Goal: Information Seeking & Learning: Find specific page/section

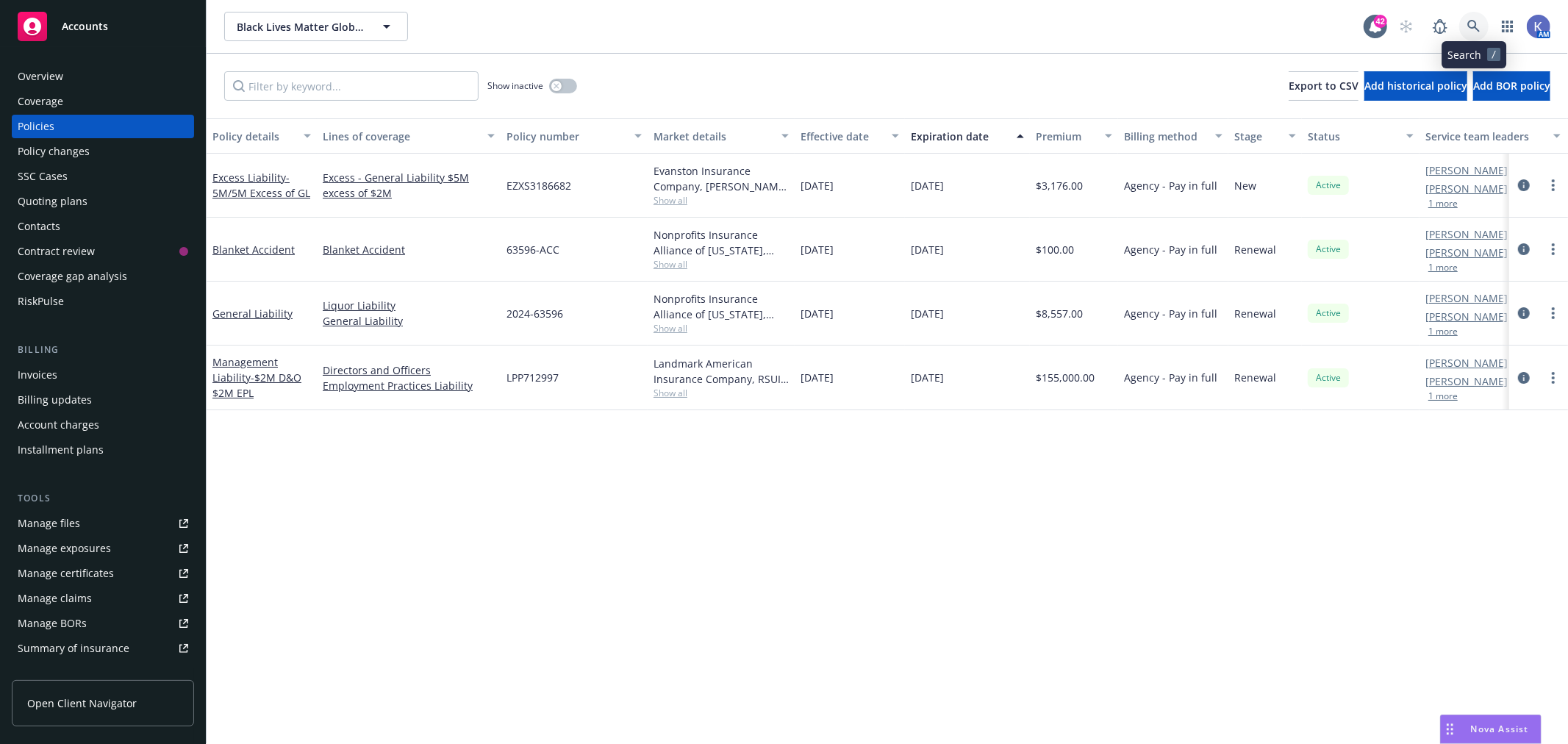
click at [1478, 27] on icon at bounding box center [1473, 26] width 13 height 13
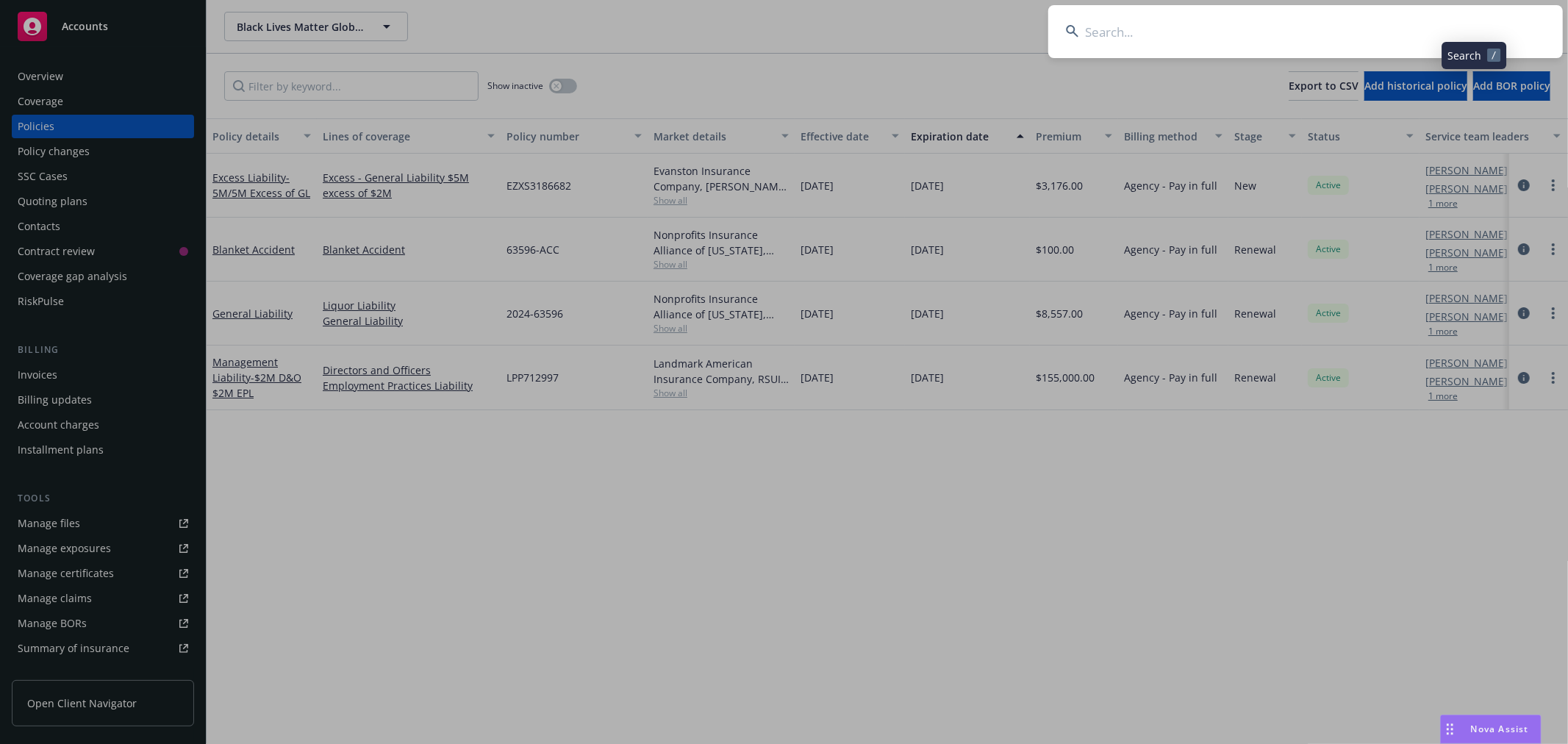
click at [1415, 24] on input at bounding box center [1305, 31] width 514 height 53
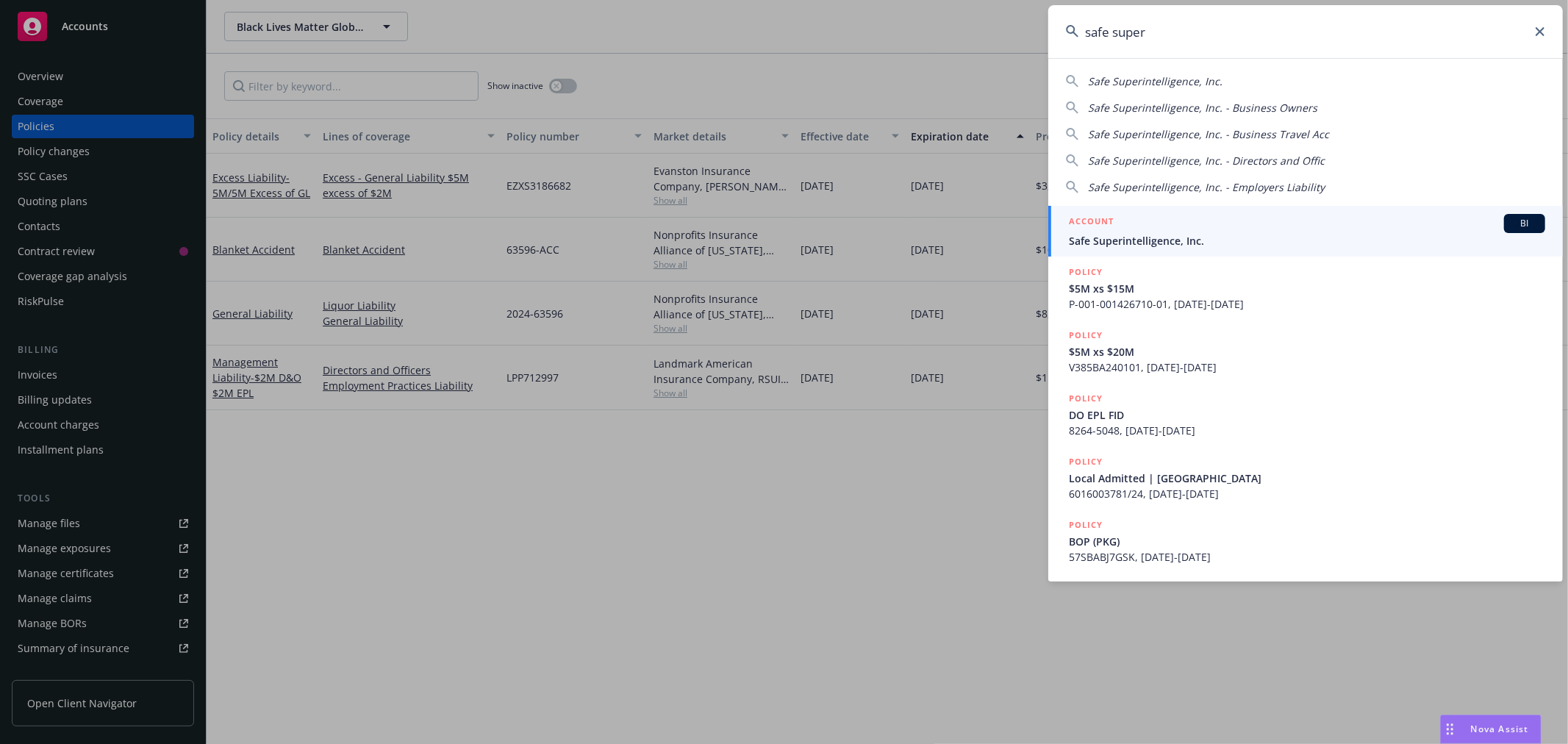
type input "safe super"
click at [1144, 233] on span "Safe Superintelligence, Inc." at bounding box center [1307, 241] width 477 height 16
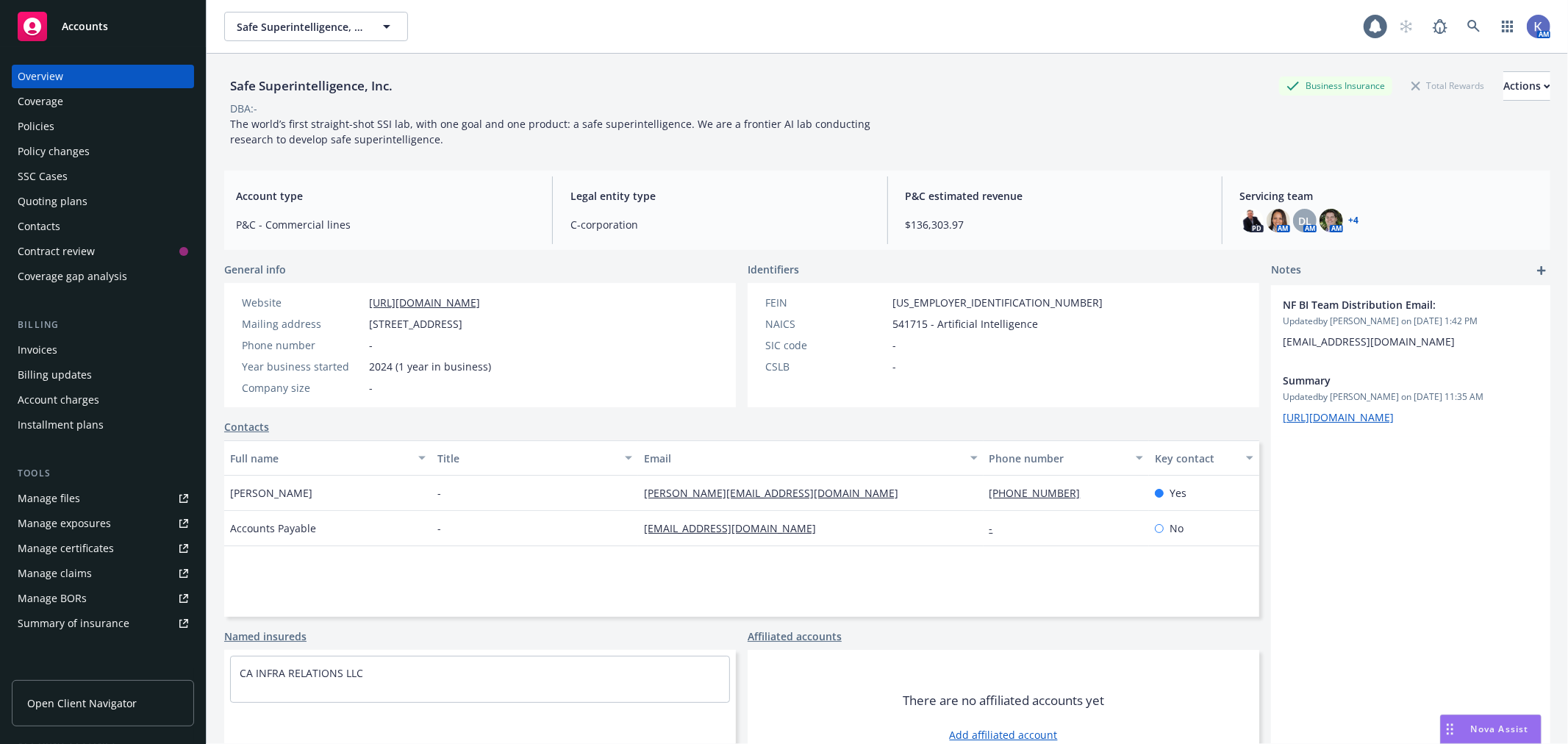
click at [58, 120] on div "Policies" at bounding box center [103, 126] width 171 height 24
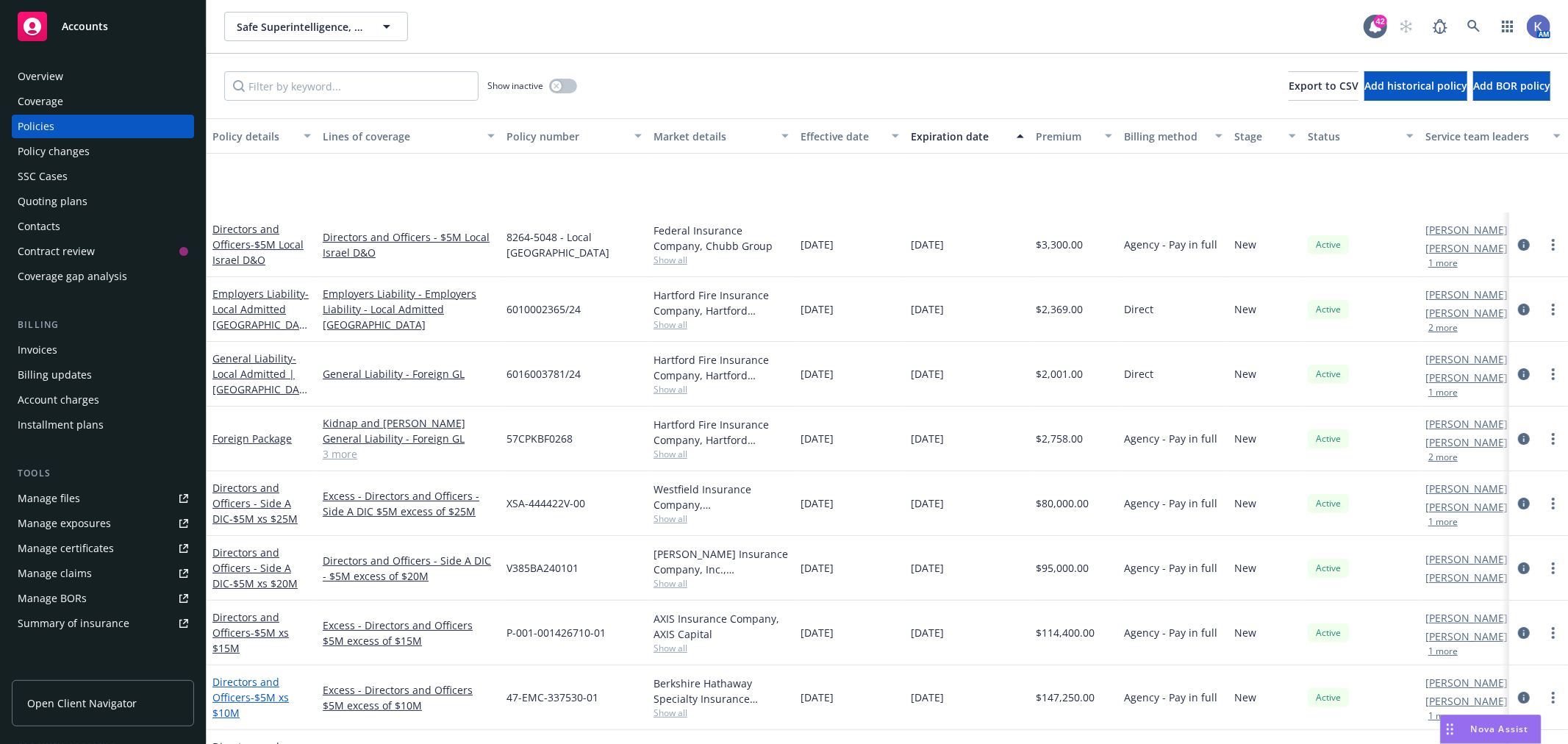
scroll to position [163, 0]
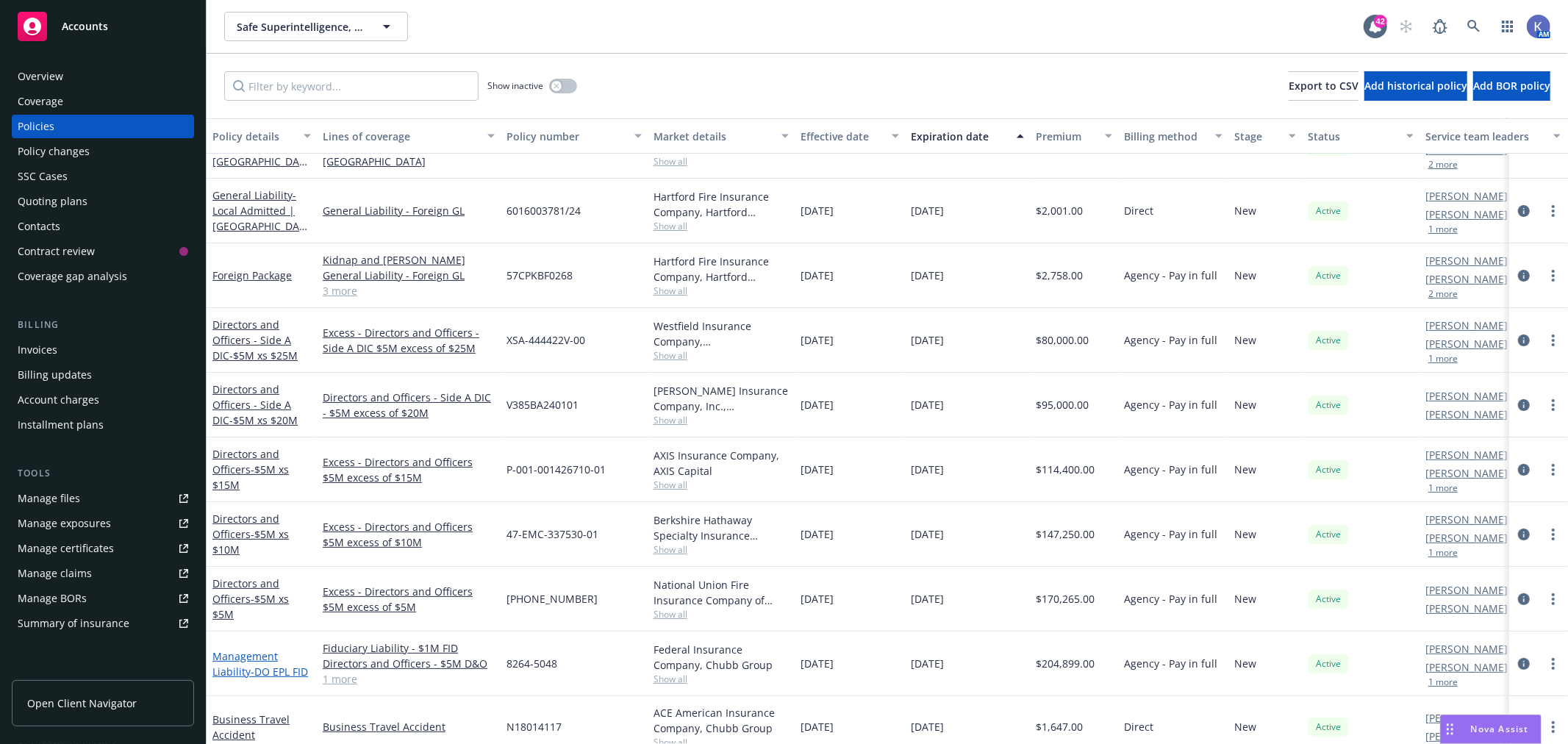
click at [260, 665] on span "- DO EPL FID" at bounding box center [279, 671] width 58 height 14
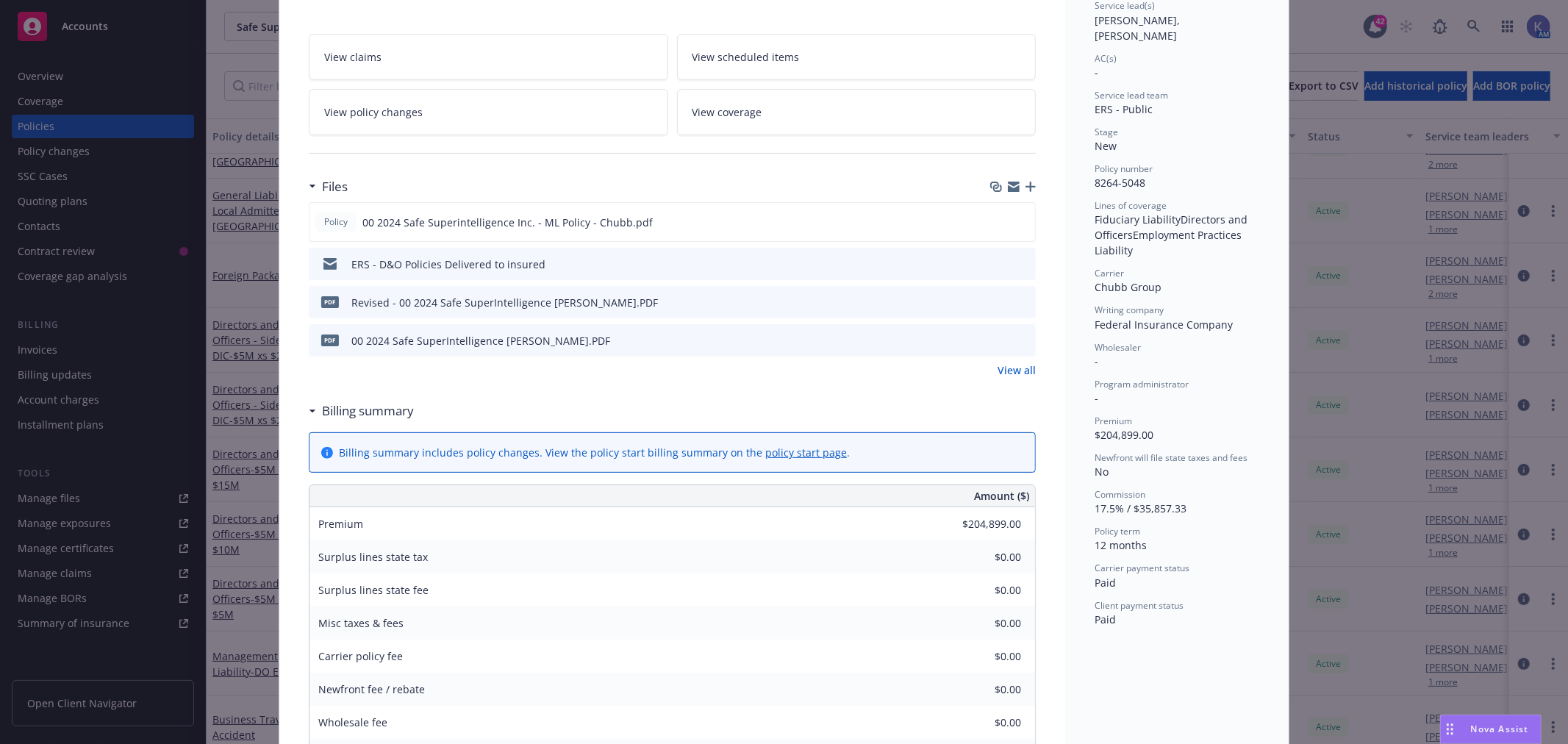
scroll to position [327, 0]
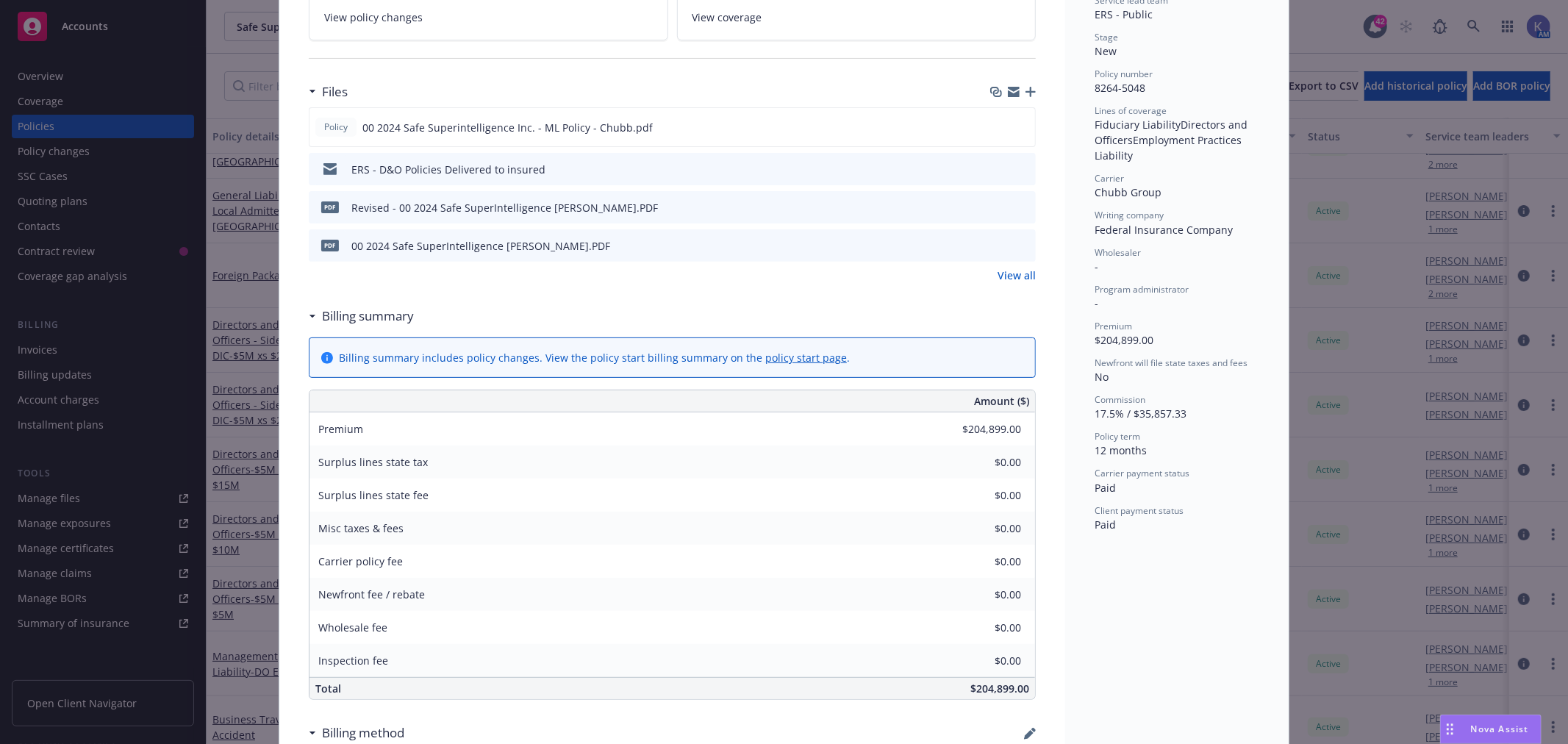
click at [1015, 239] on icon "preview file" at bounding box center [1021, 244] width 13 height 10
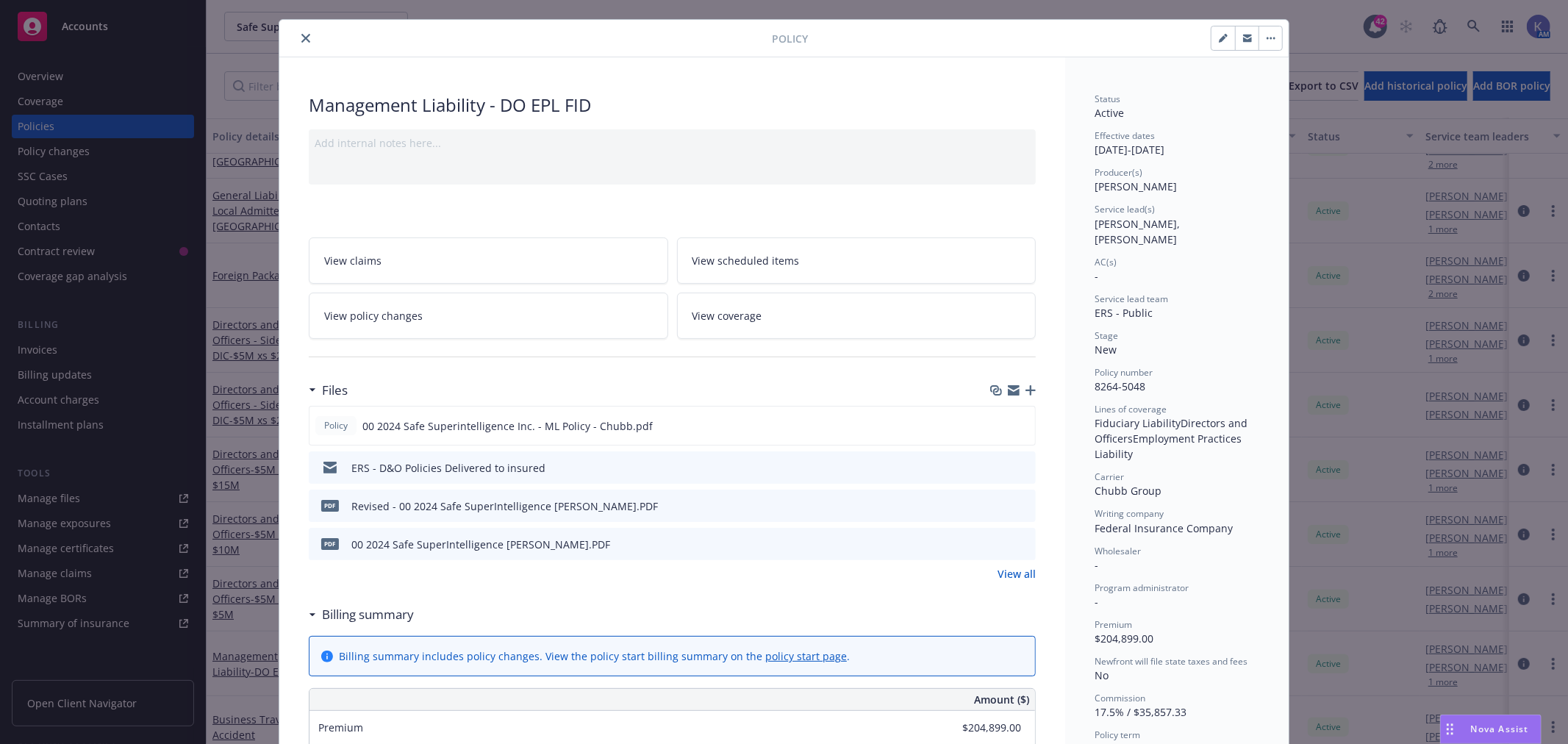
scroll to position [0, 0]
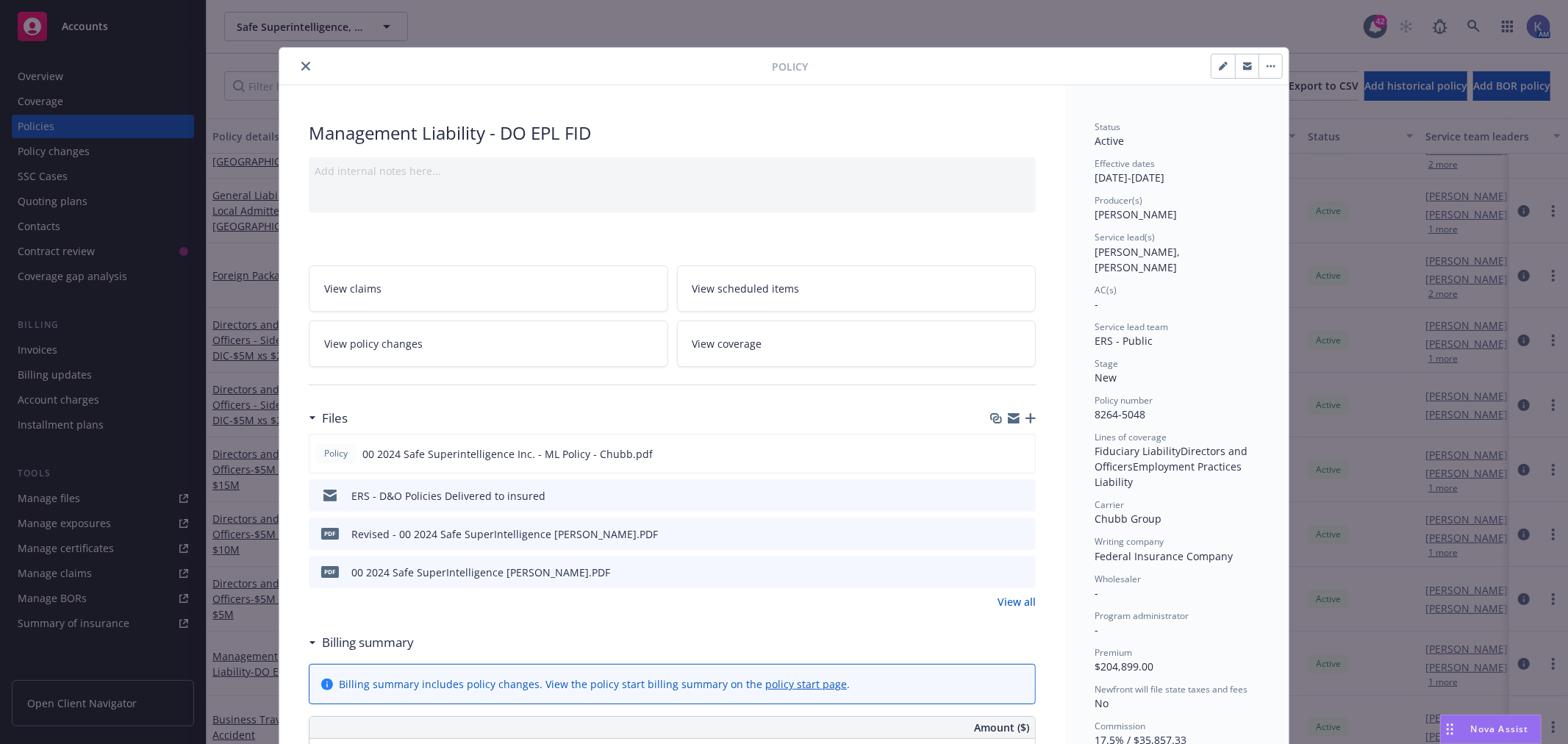
click at [301, 70] on icon "close" at bounding box center [305, 66] width 9 height 9
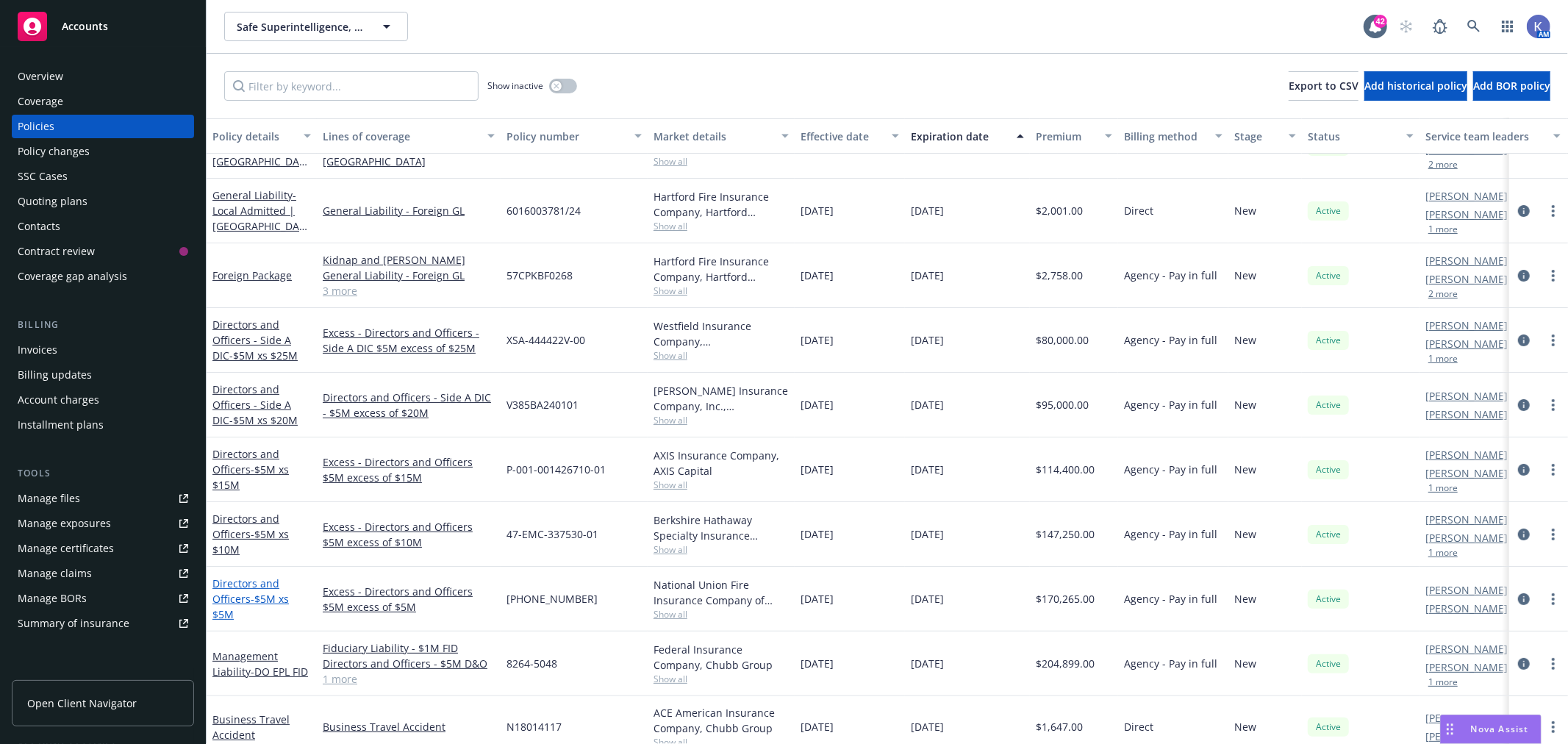
click at [243, 583] on link "Directors and Officers - $5M xs $5M" at bounding box center [250, 598] width 76 height 45
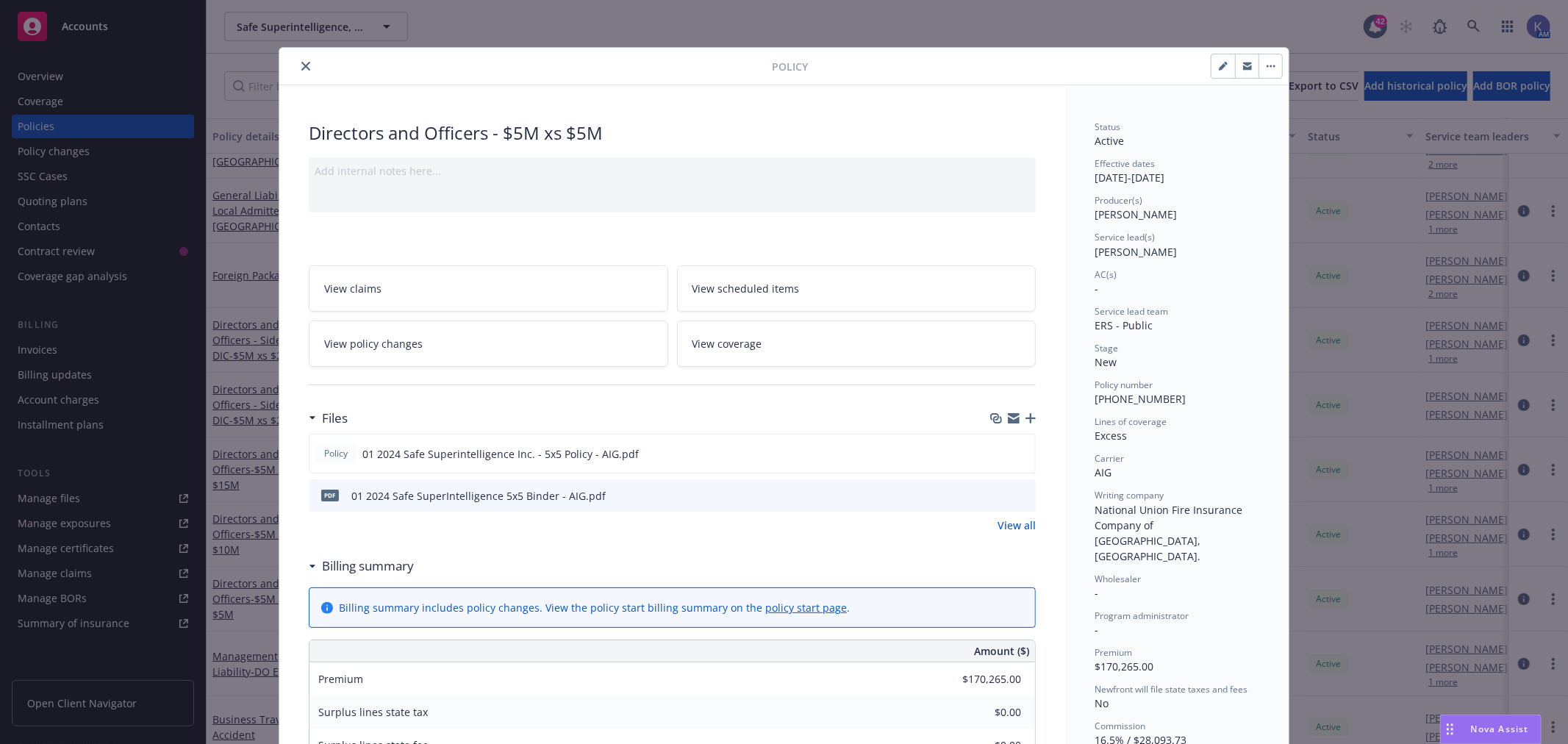
click at [1020, 494] on icon "preview file" at bounding box center [1021, 495] width 13 height 10
click at [301, 67] on icon "close" at bounding box center [305, 66] width 9 height 9
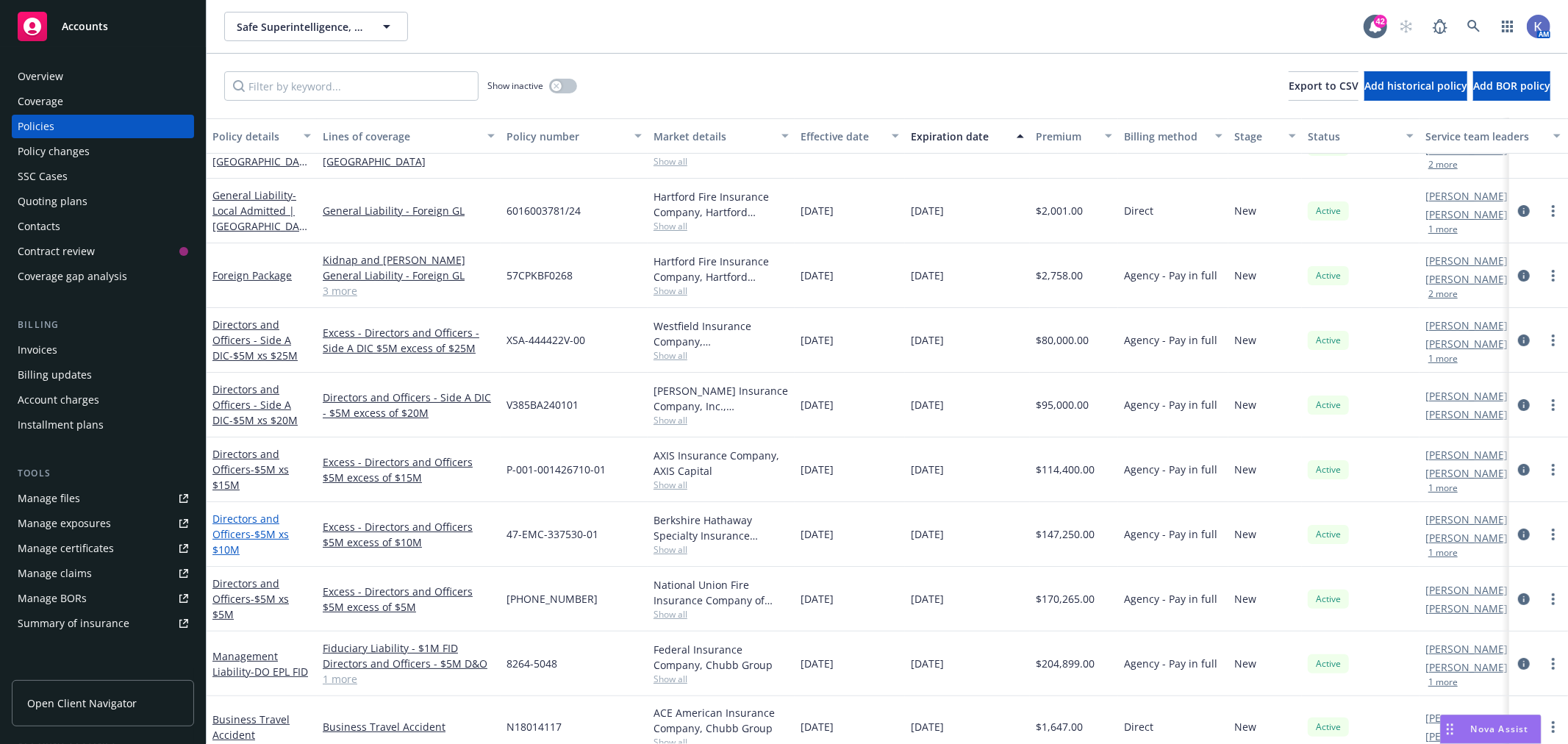
click at [278, 531] on span "- $5M xs $10M" at bounding box center [250, 542] width 76 height 30
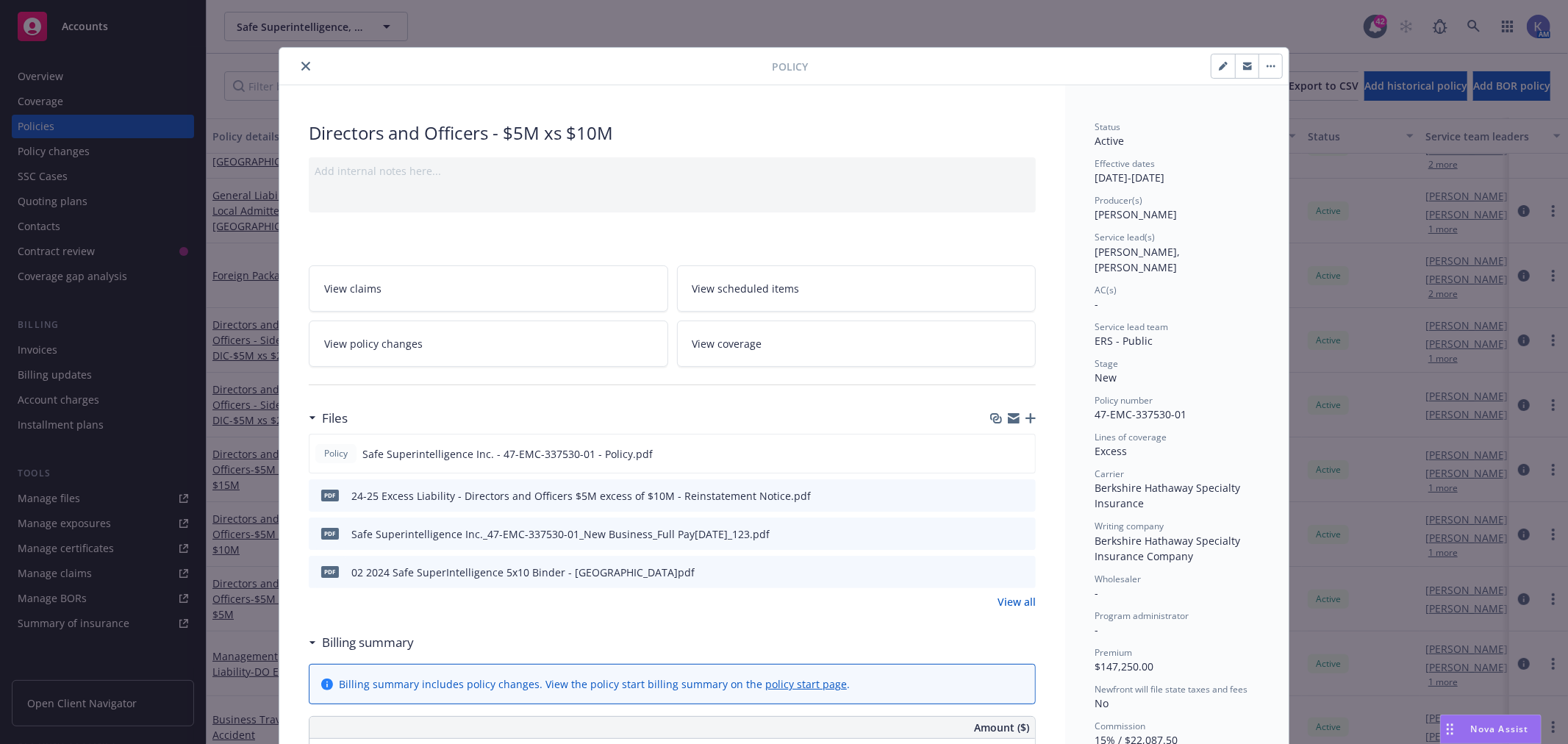
click at [1015, 569] on icon "preview file" at bounding box center [1021, 571] width 13 height 10
click at [301, 65] on icon "close" at bounding box center [305, 66] width 9 height 9
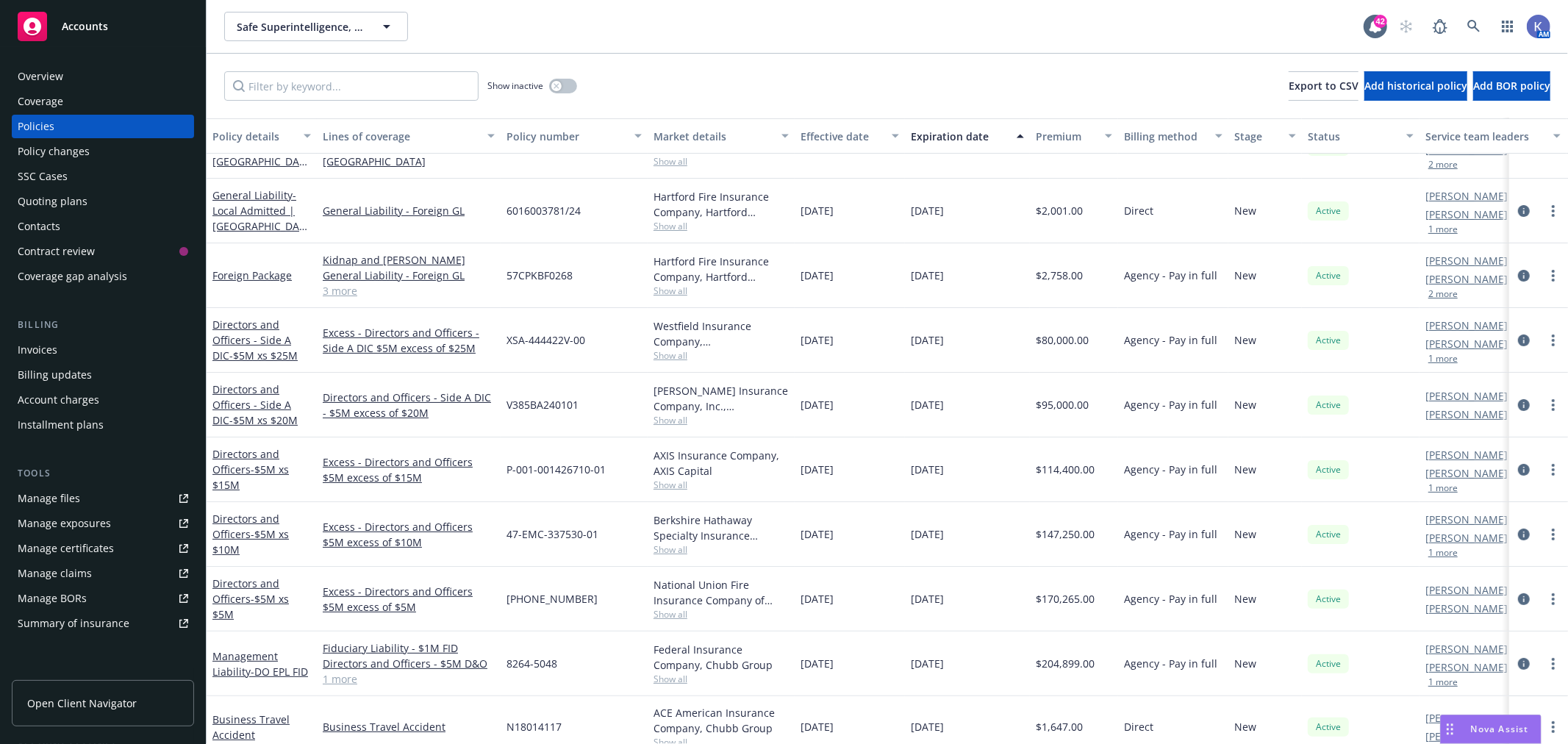
click at [839, 54] on div "Show inactive Export to CSV Add historical policy Add BOR policy" at bounding box center [887, 85] width 1361 height 65
click at [1470, 24] on icon at bounding box center [1473, 26] width 13 height 13
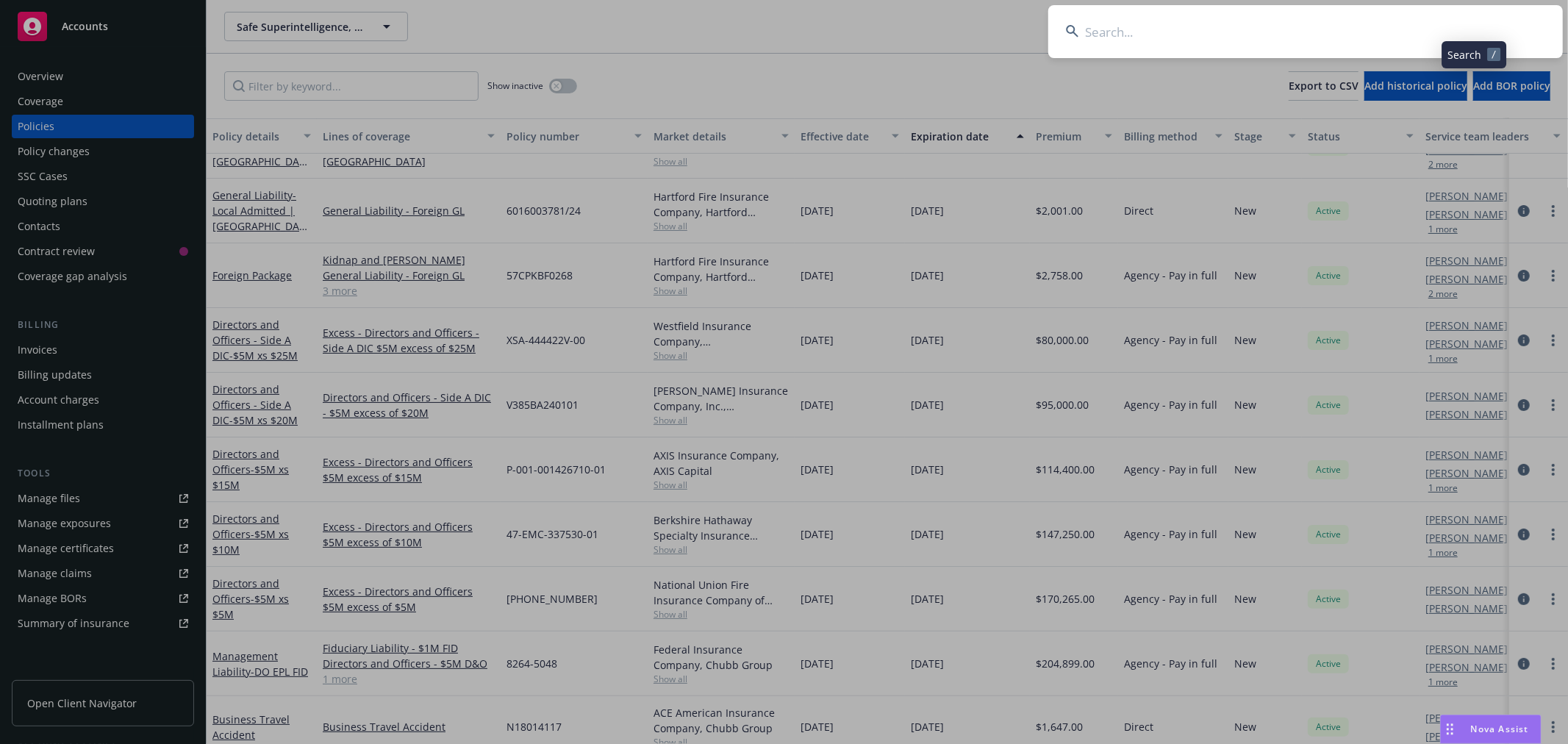
click at [1399, 33] on input at bounding box center [1305, 31] width 514 height 53
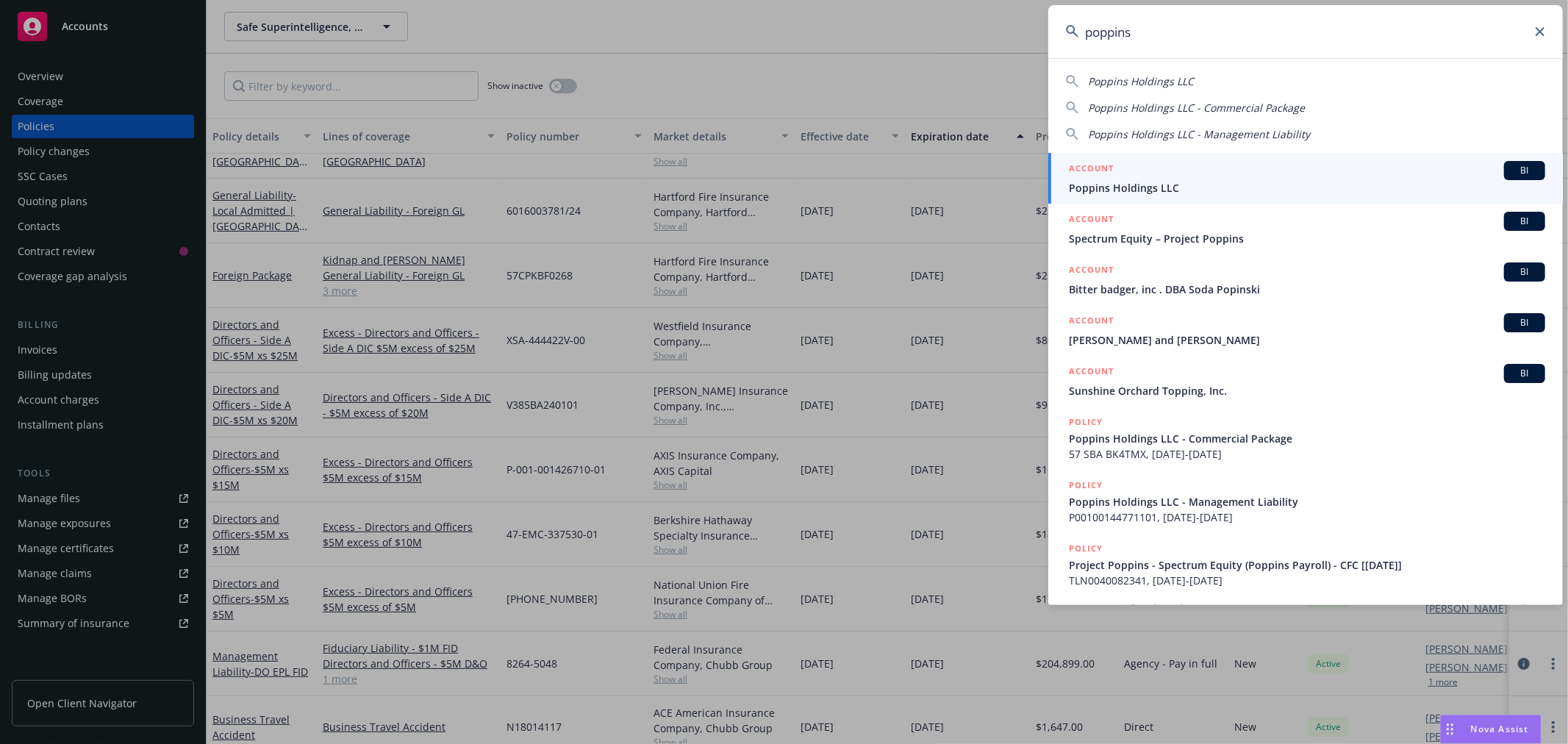
type input "poppins"
click at [1118, 187] on span "Poppins Holdings LLC" at bounding box center [1307, 188] width 477 height 16
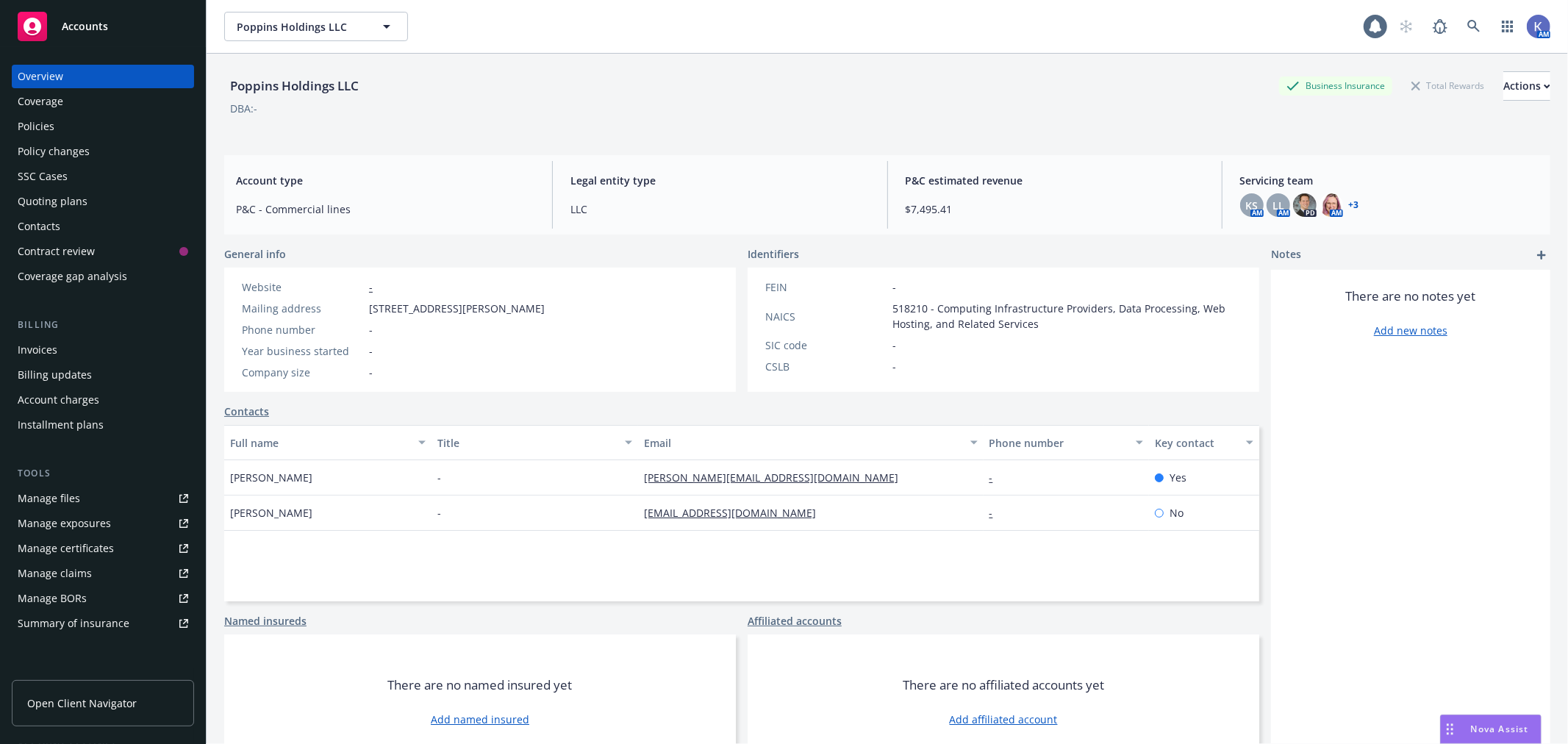
click at [61, 128] on div "Policies" at bounding box center [103, 126] width 171 height 24
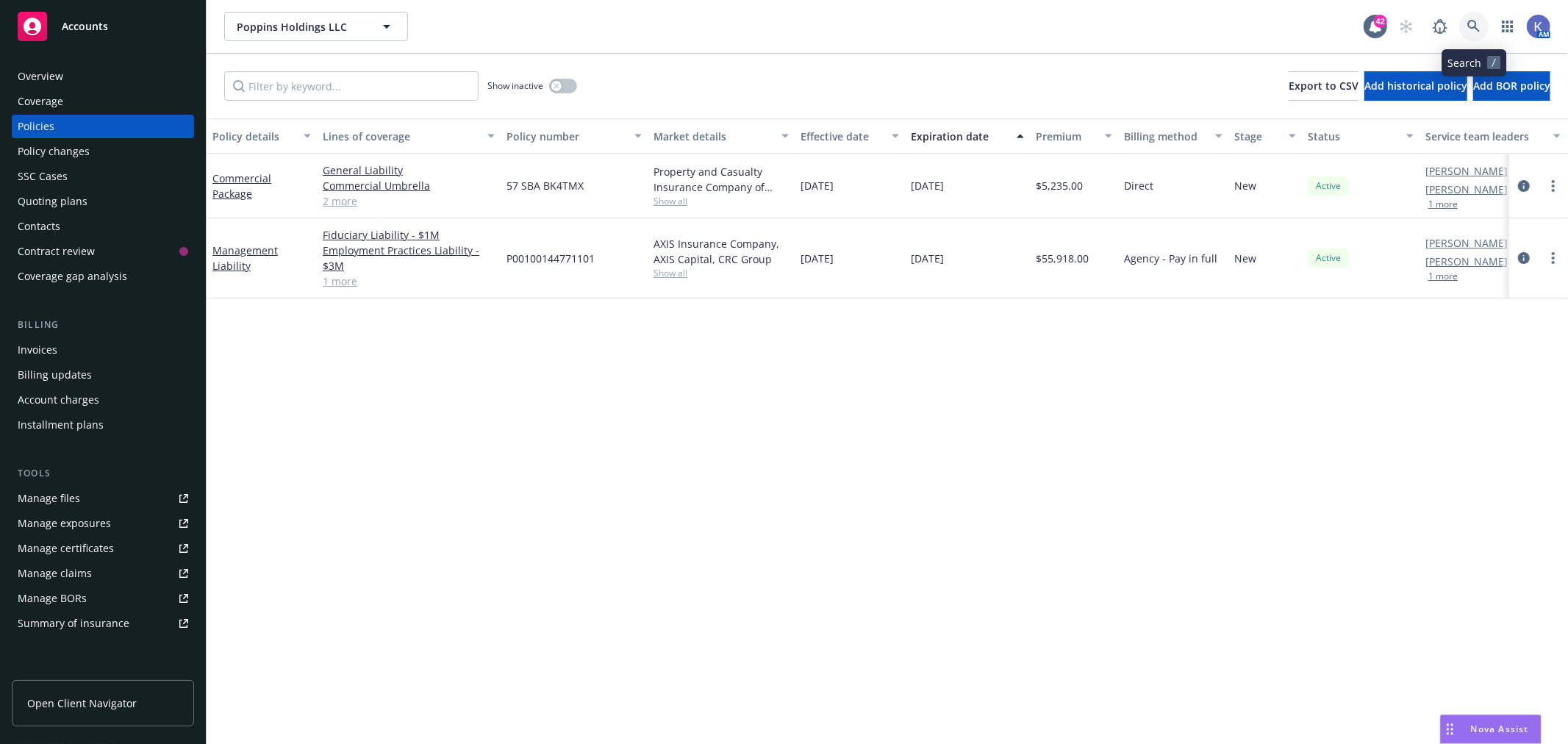
click at [1480, 26] on icon at bounding box center [1473, 26] width 13 height 13
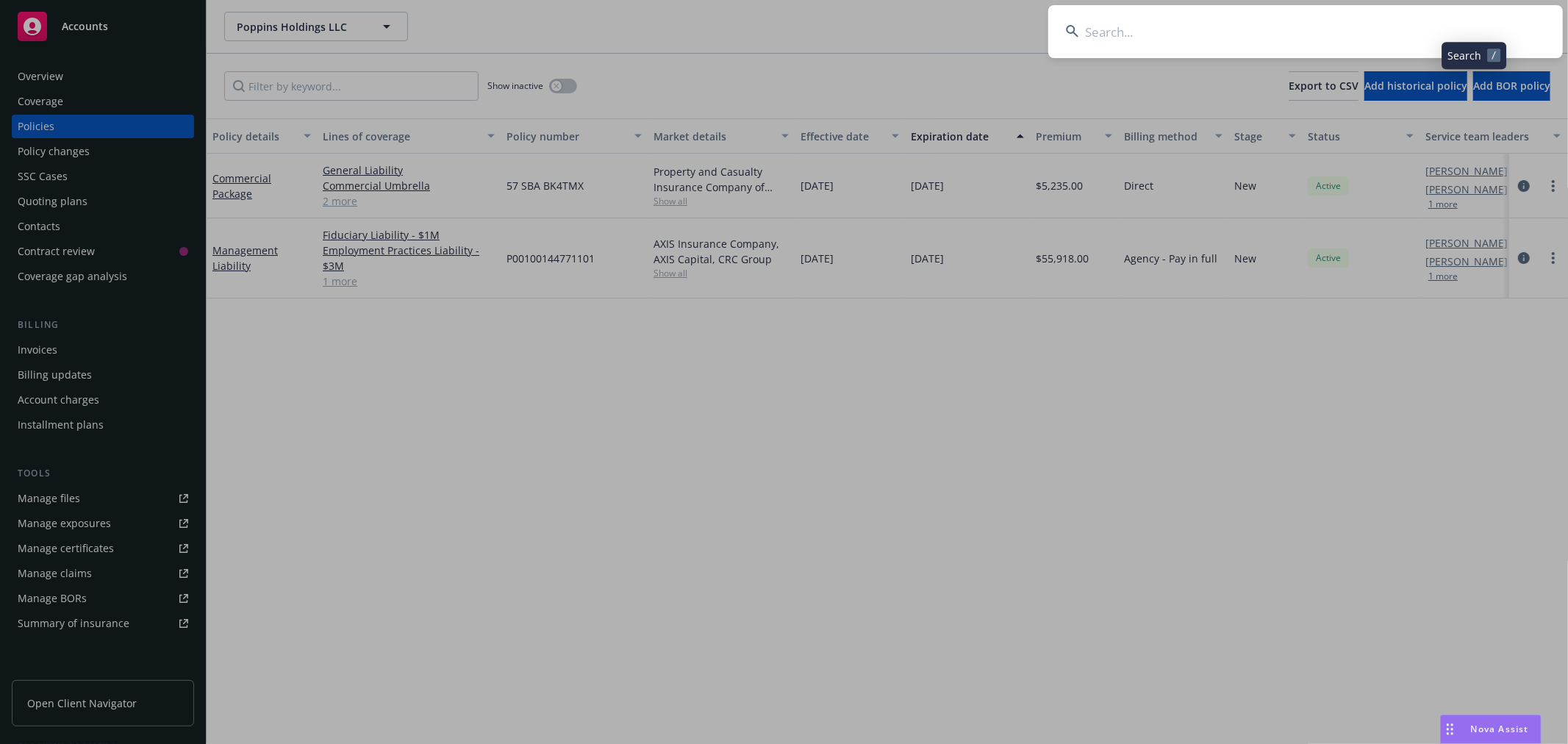
click at [1395, 31] on input at bounding box center [1305, 31] width 514 height 53
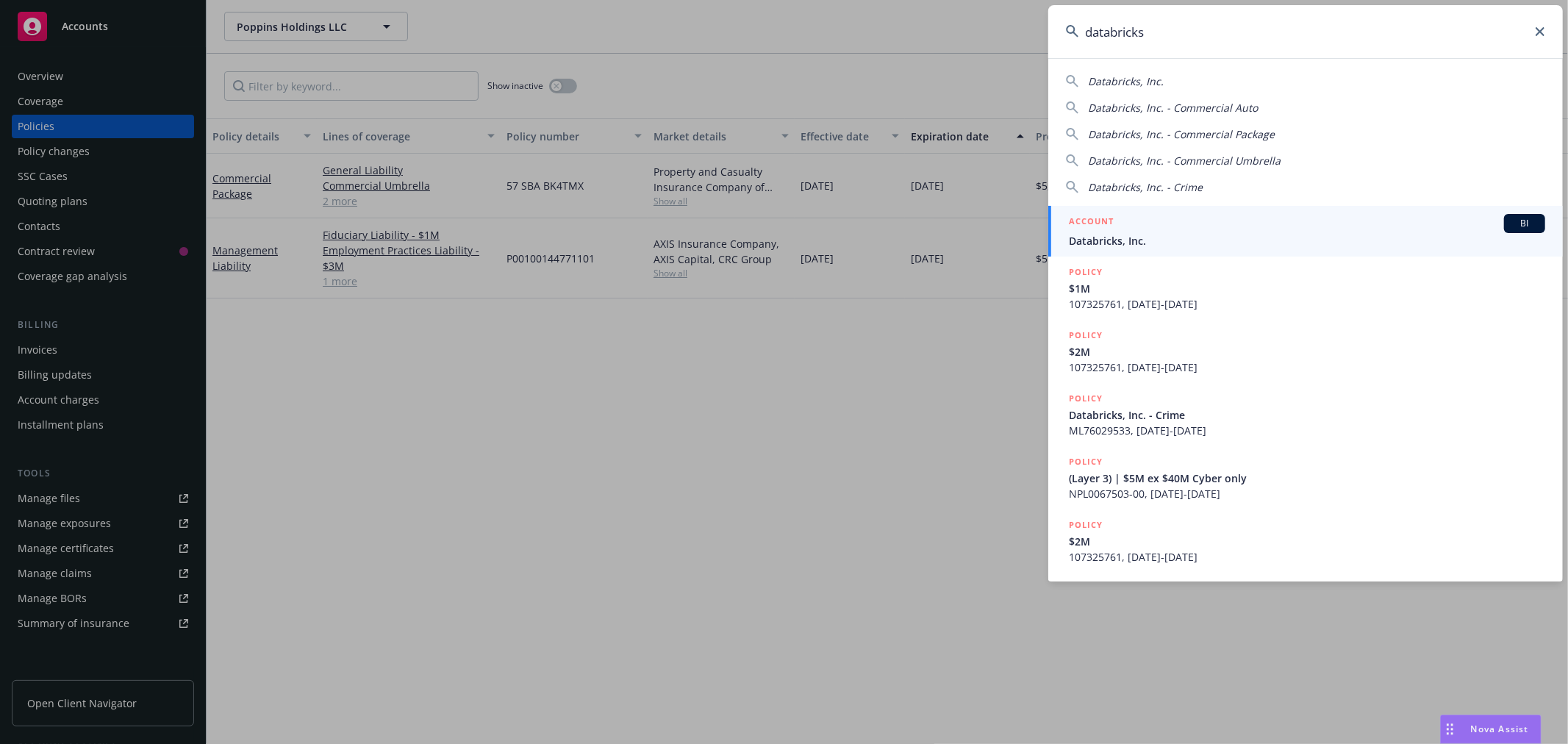
type input "databricks"
click at [1115, 228] on div "ACCOUNT BI" at bounding box center [1307, 223] width 477 height 19
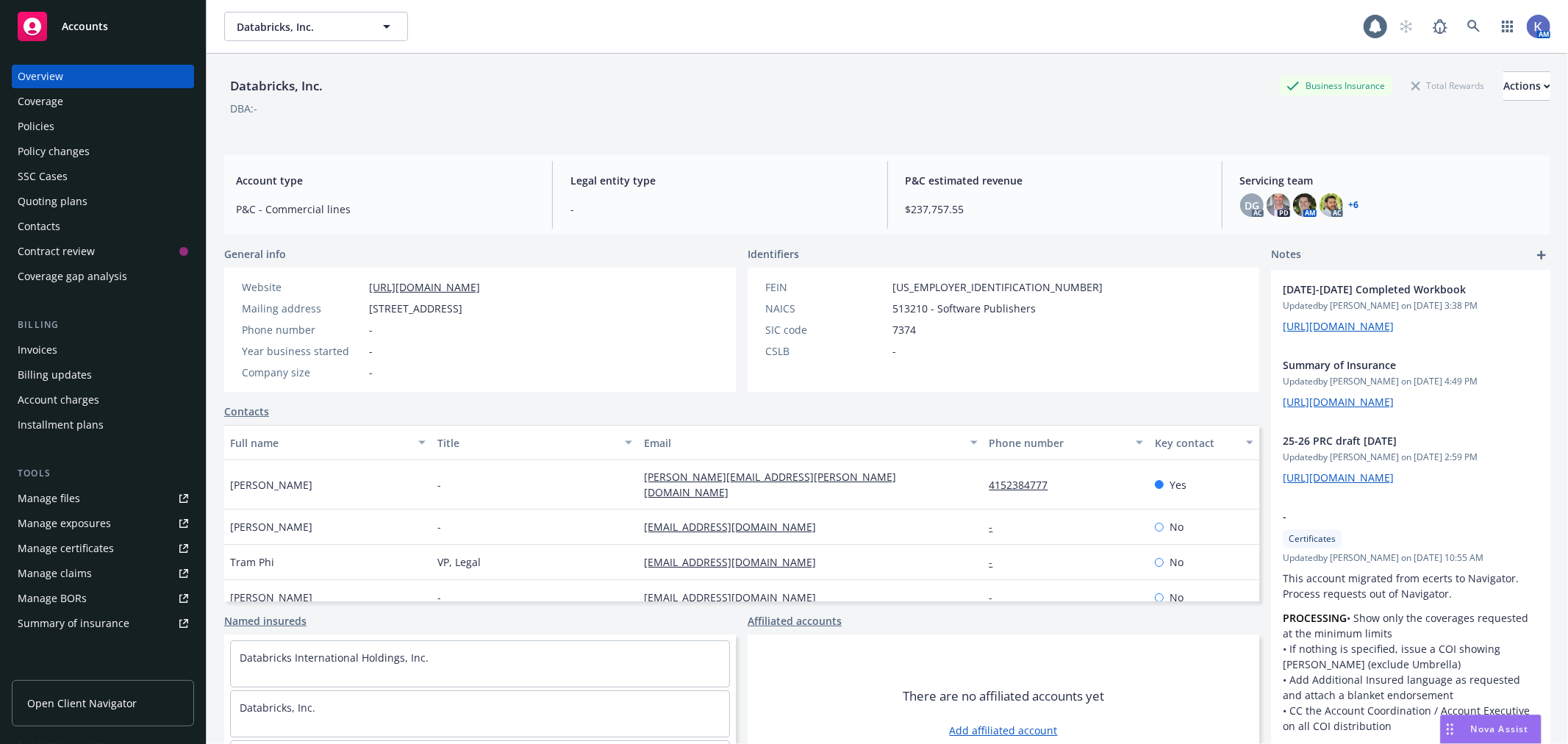
click at [40, 126] on div "Policies" at bounding box center [36, 126] width 37 height 24
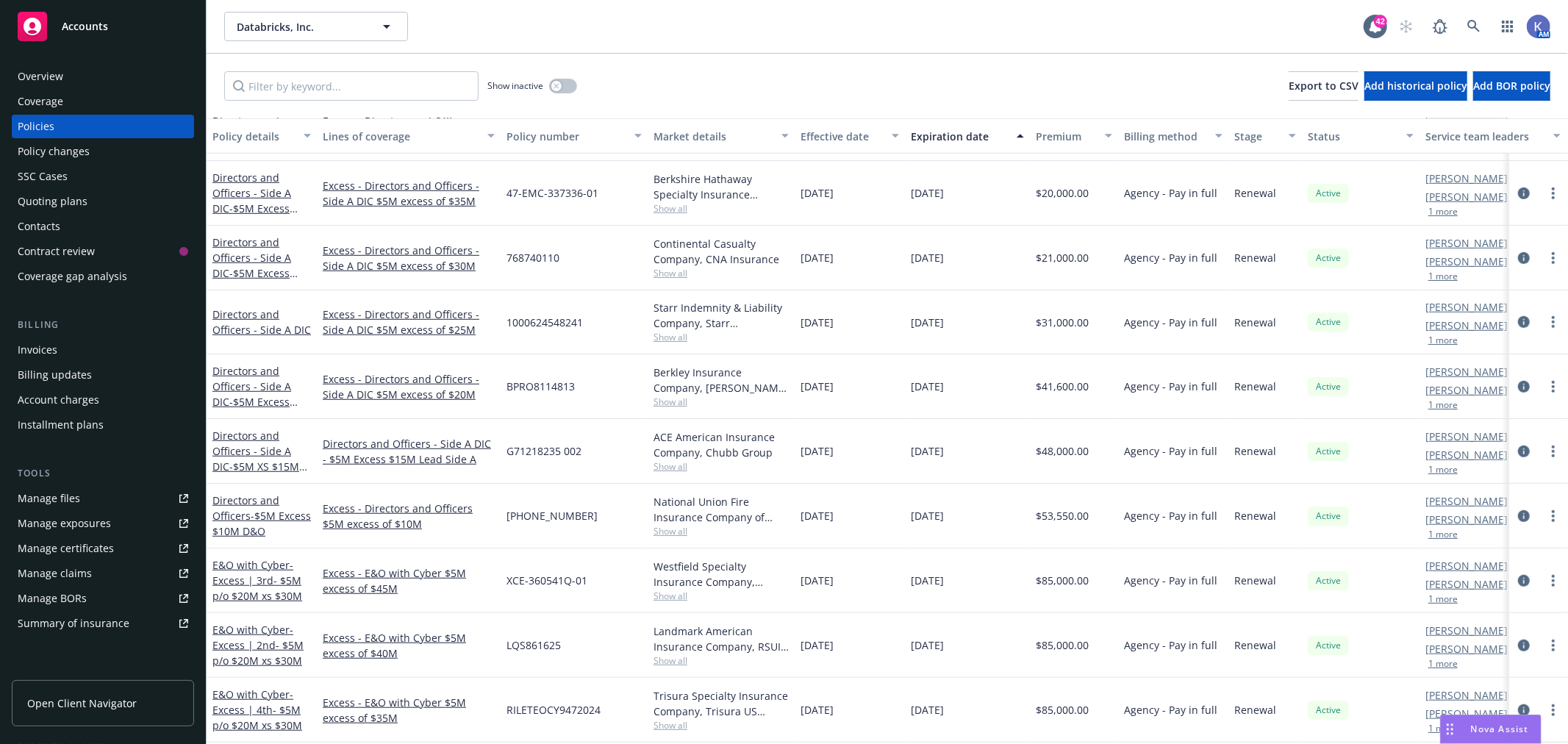
scroll to position [734, 0]
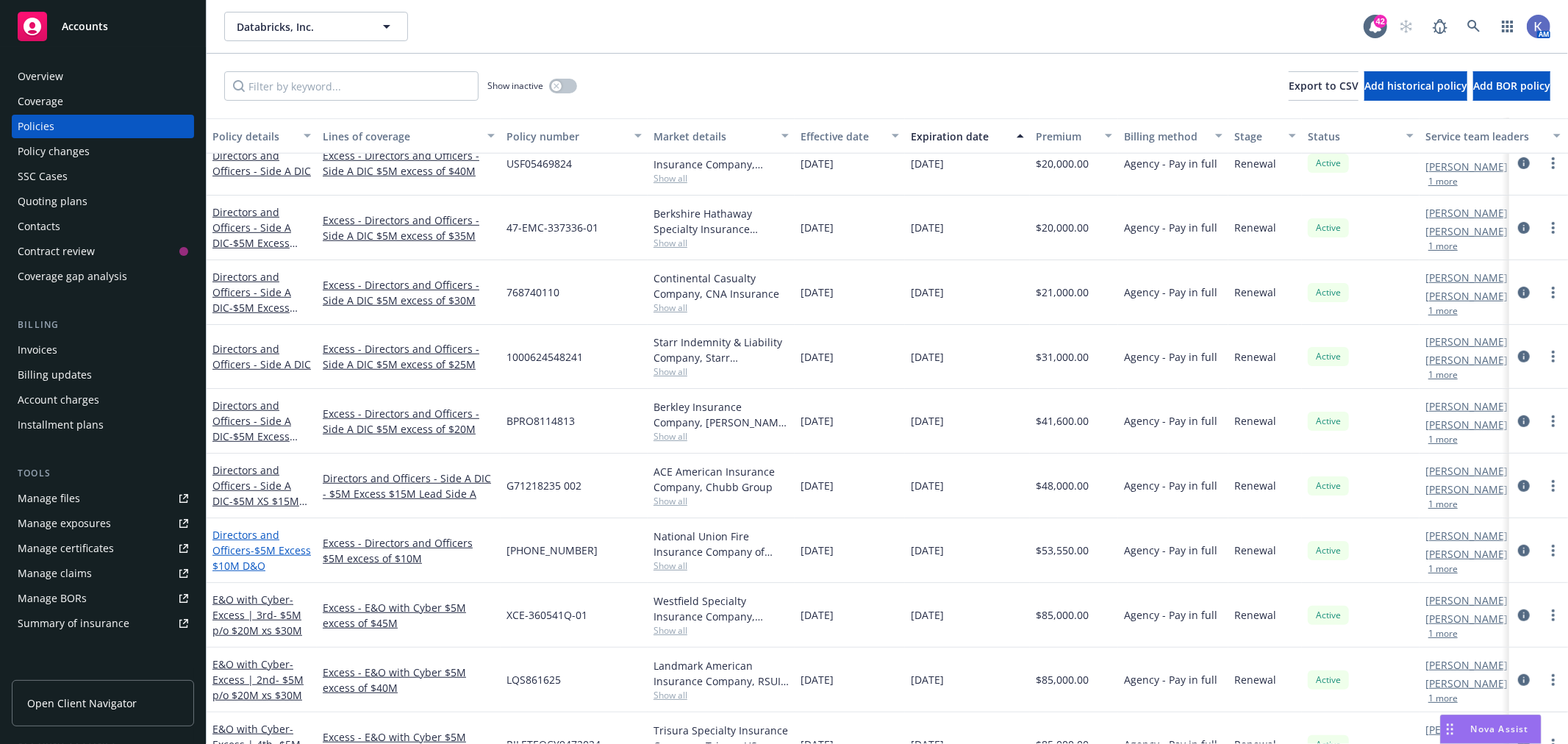
click at [245, 542] on link "Directors and Officers - $5M Excess $10M D&O" at bounding box center [261, 549] width 98 height 45
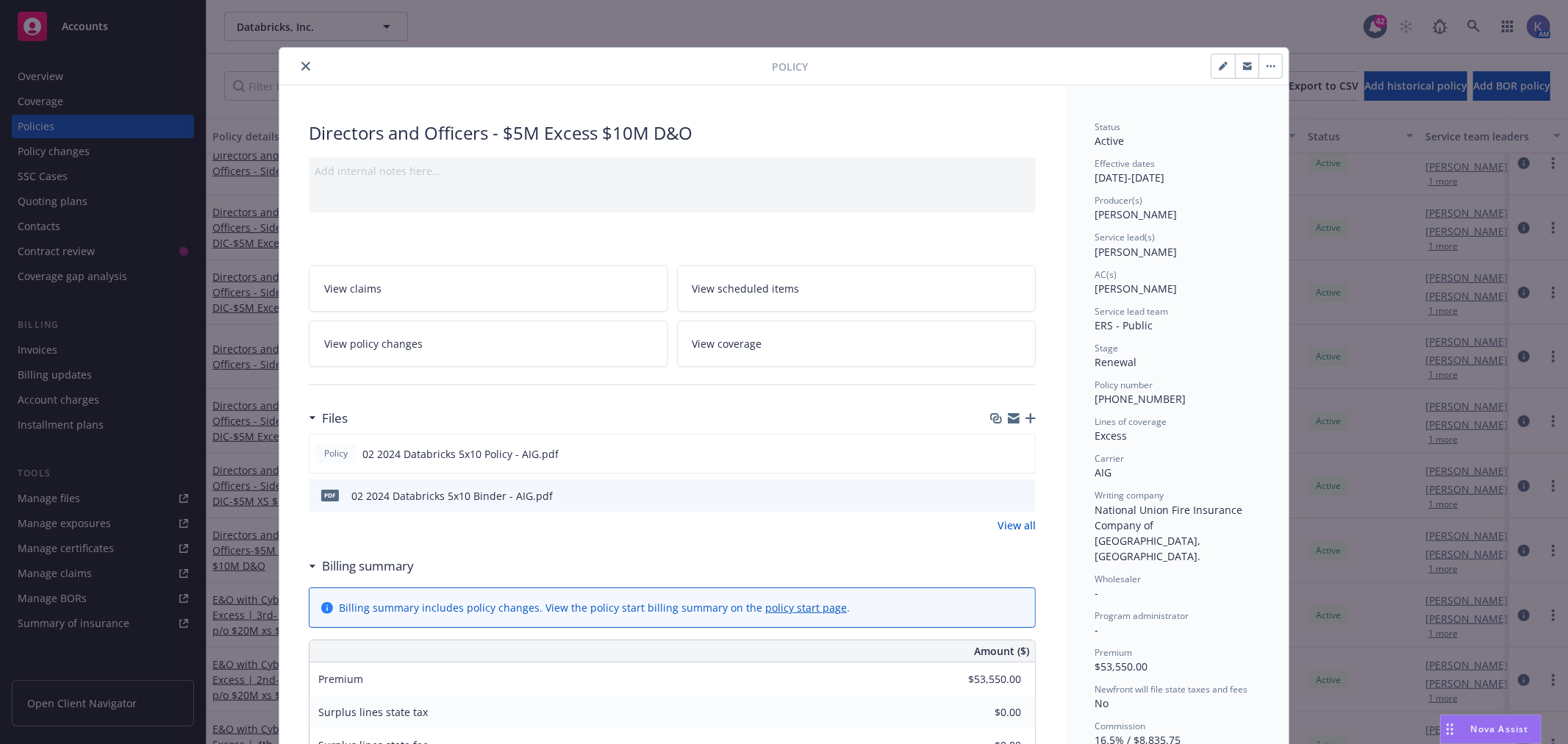
click at [1019, 493] on icon "preview file" at bounding box center [1021, 495] width 13 height 10
click at [301, 65] on icon "close" at bounding box center [305, 66] width 9 height 9
